Goal: Information Seeking & Learning: Learn about a topic

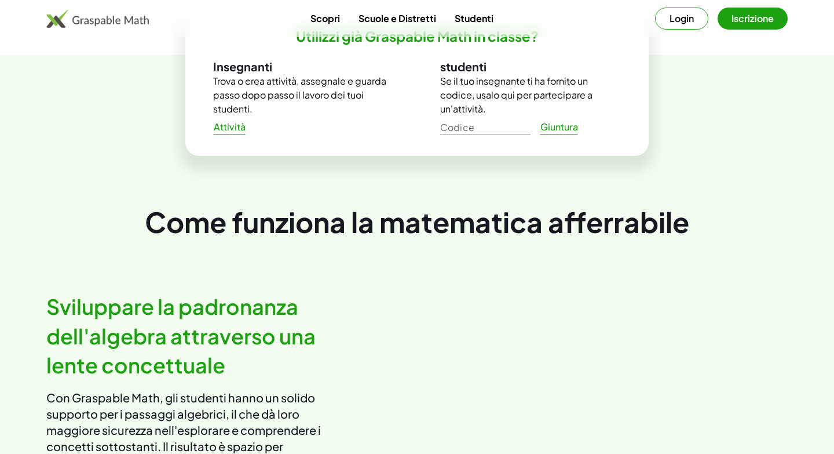
scroll to position [443, 0]
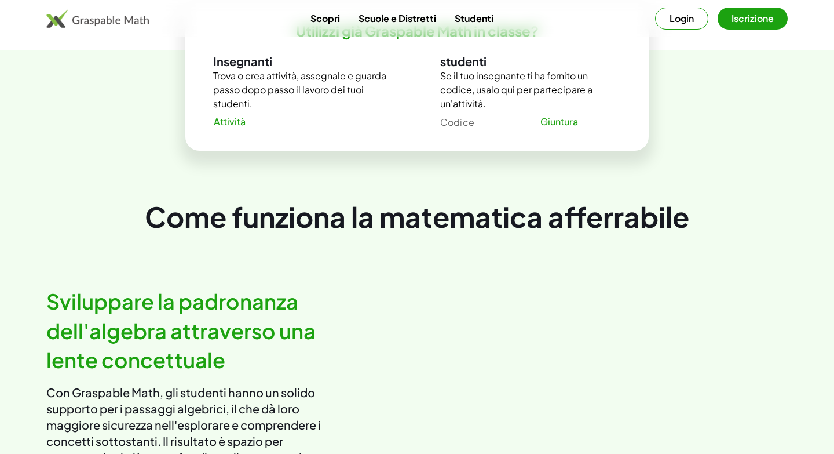
click at [230, 126] on font "Attività" at bounding box center [230, 121] width 32 height 12
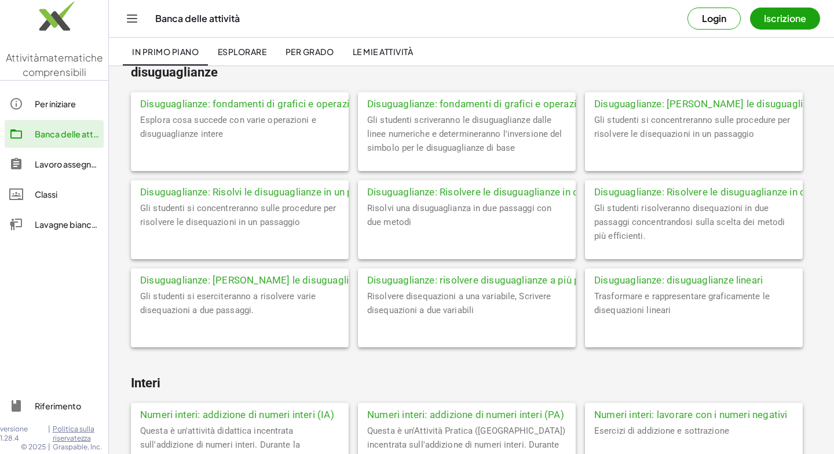
scroll to position [1918, 0]
click at [260, 105] on font "Disuguaglianze: fondamenti di grafici e operazioni ([GEOGRAPHIC_DATA])" at bounding box center [305, 103] width 330 height 12
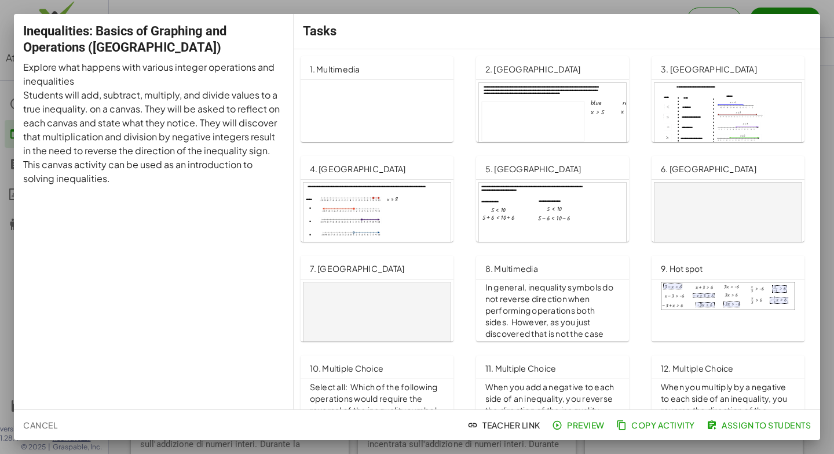
click at [691, 295] on img at bounding box center [728, 296] width 134 height 28
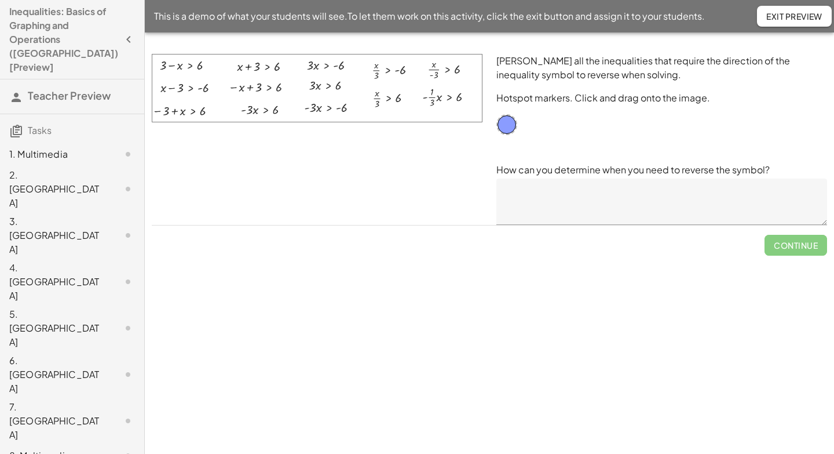
click at [187, 68] on img at bounding box center [317, 88] width 331 height 68
click at [406, 95] on img at bounding box center [317, 88] width 331 height 68
click at [560, 198] on textarea at bounding box center [662, 201] width 331 height 46
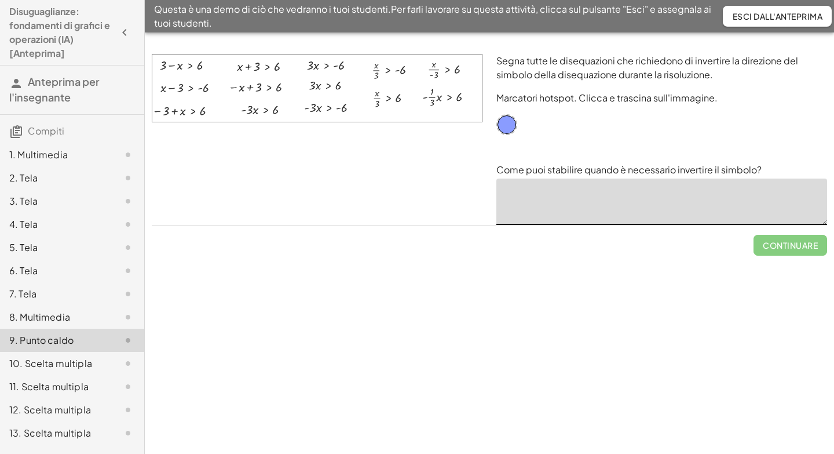
click at [454, 189] on div at bounding box center [317, 139] width 345 height 185
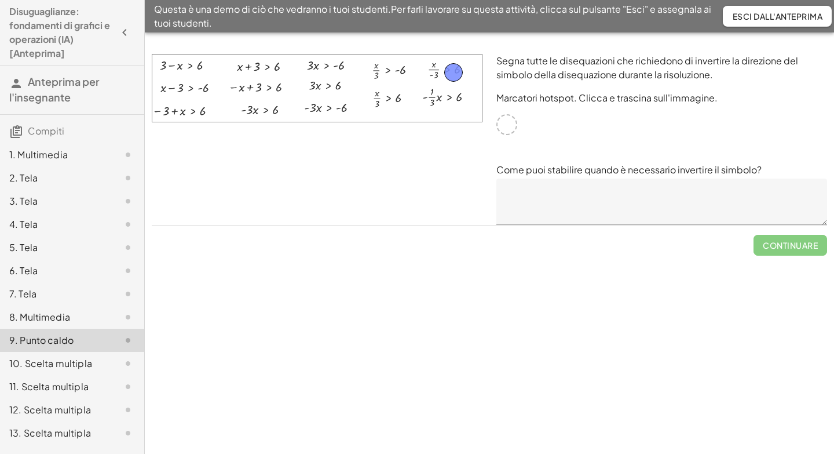
drag, startPoint x: 0, startPoint y: 0, endPoint x: 451, endPoint y: 69, distance: 456.0
drag, startPoint x: 451, startPoint y: 69, endPoint x: 509, endPoint y: 123, distance: 79.1
click at [394, 70] on img at bounding box center [317, 88] width 331 height 68
click at [59, 180] on div "2. Tela" at bounding box center [55, 178] width 93 height 14
